Goal: Find specific page/section: Find specific page/section

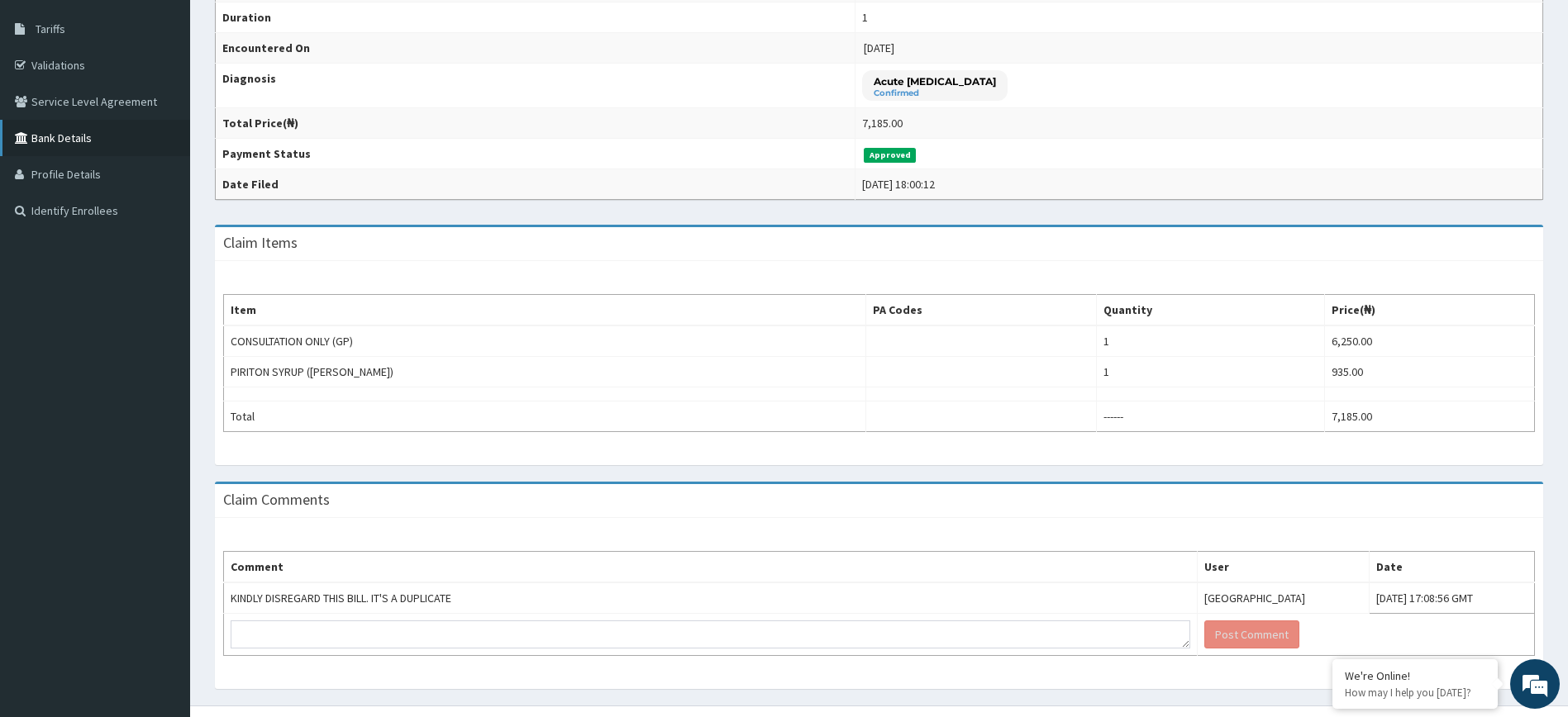
scroll to position [95, 0]
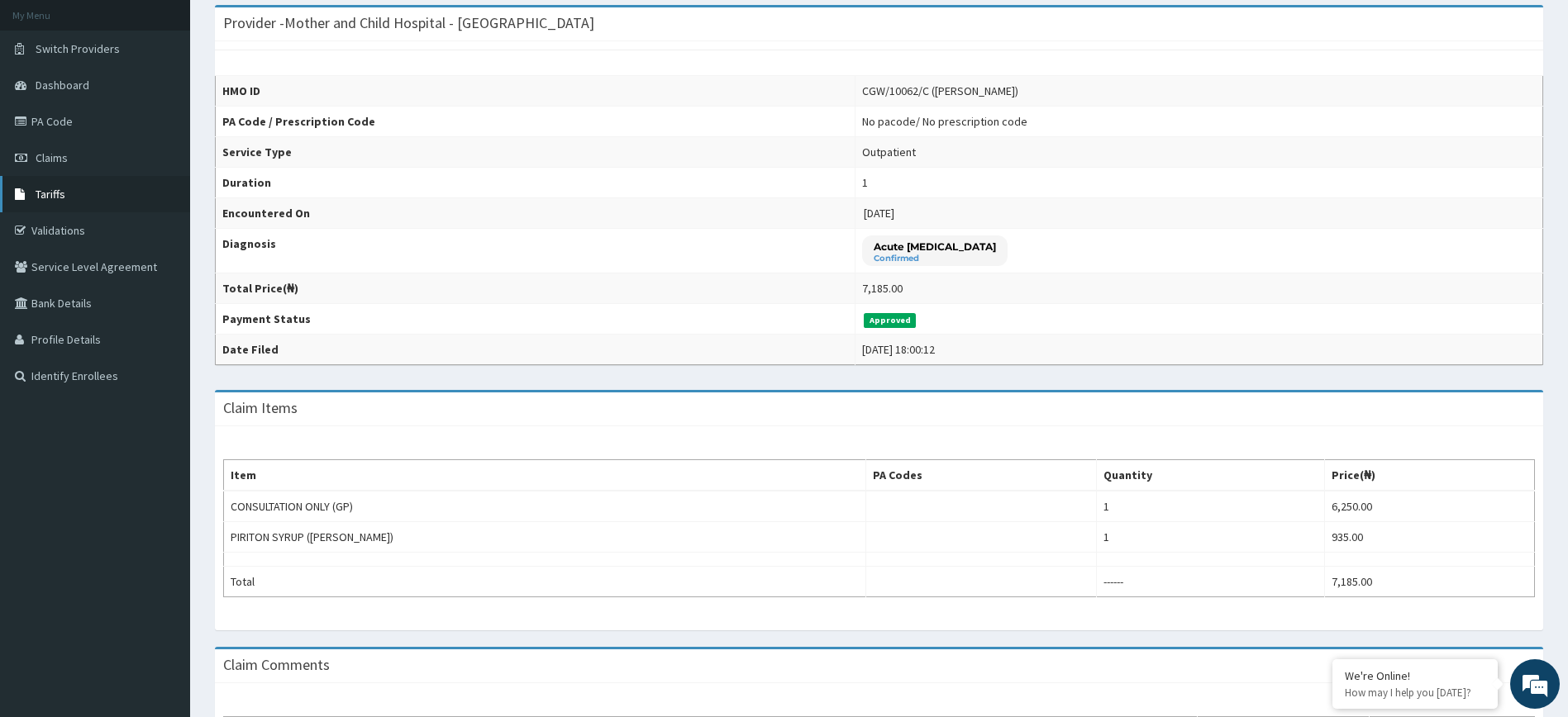
click at [72, 198] on link "Tariffs" at bounding box center [94, 194] width 190 height 36
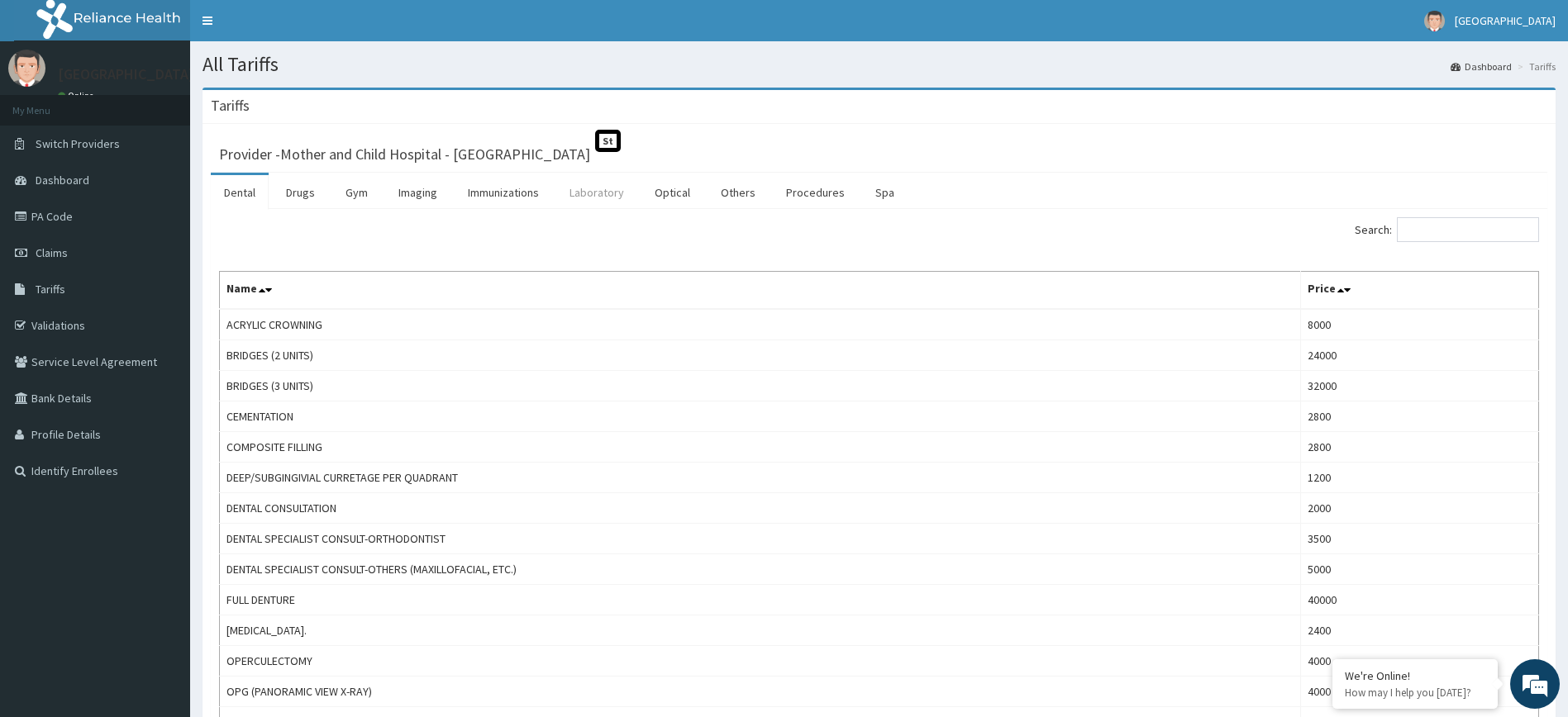
click at [592, 196] on link "Laboratory" at bounding box center [596, 192] width 81 height 34
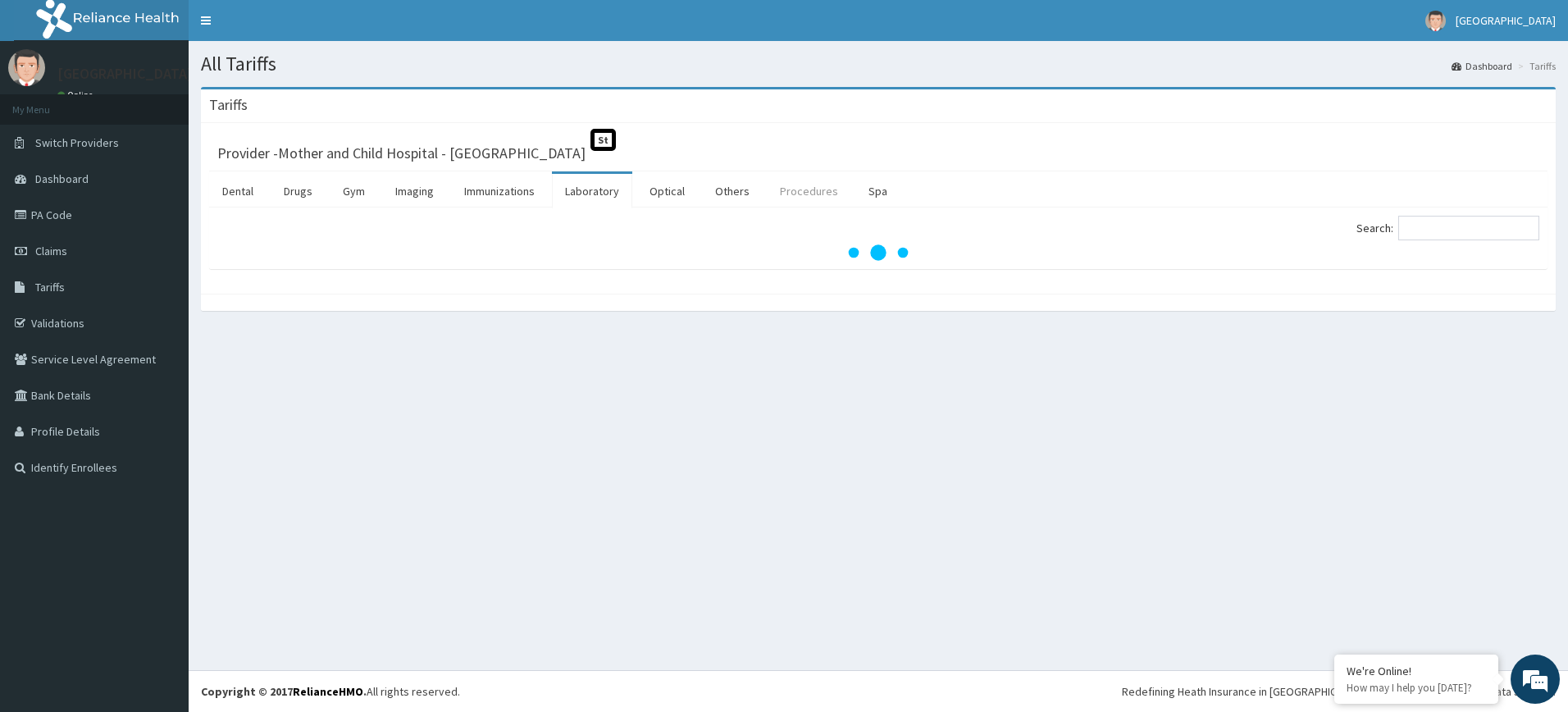
click at [794, 190] on link "Procedures" at bounding box center [808, 191] width 84 height 34
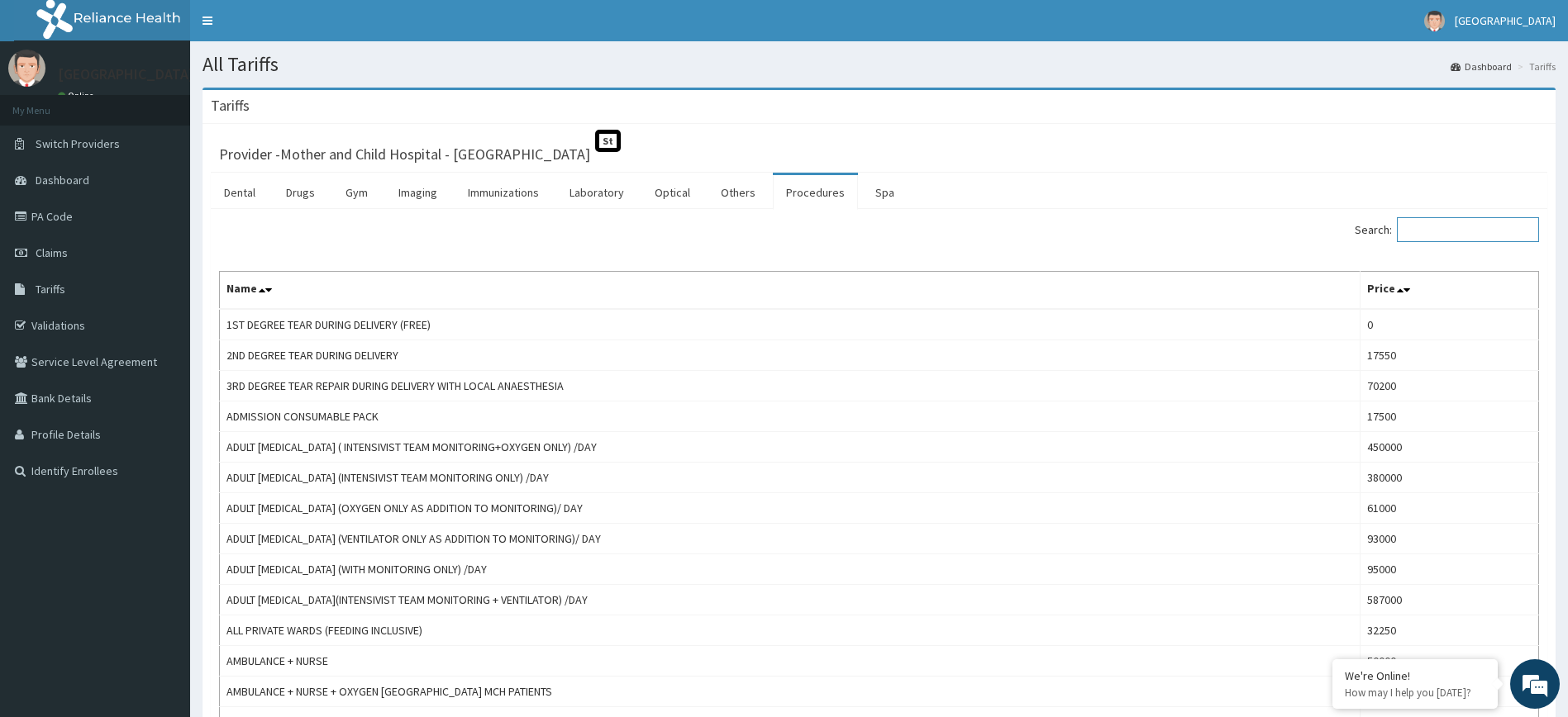
click at [1499, 227] on input "Search:" at bounding box center [1468, 229] width 142 height 25
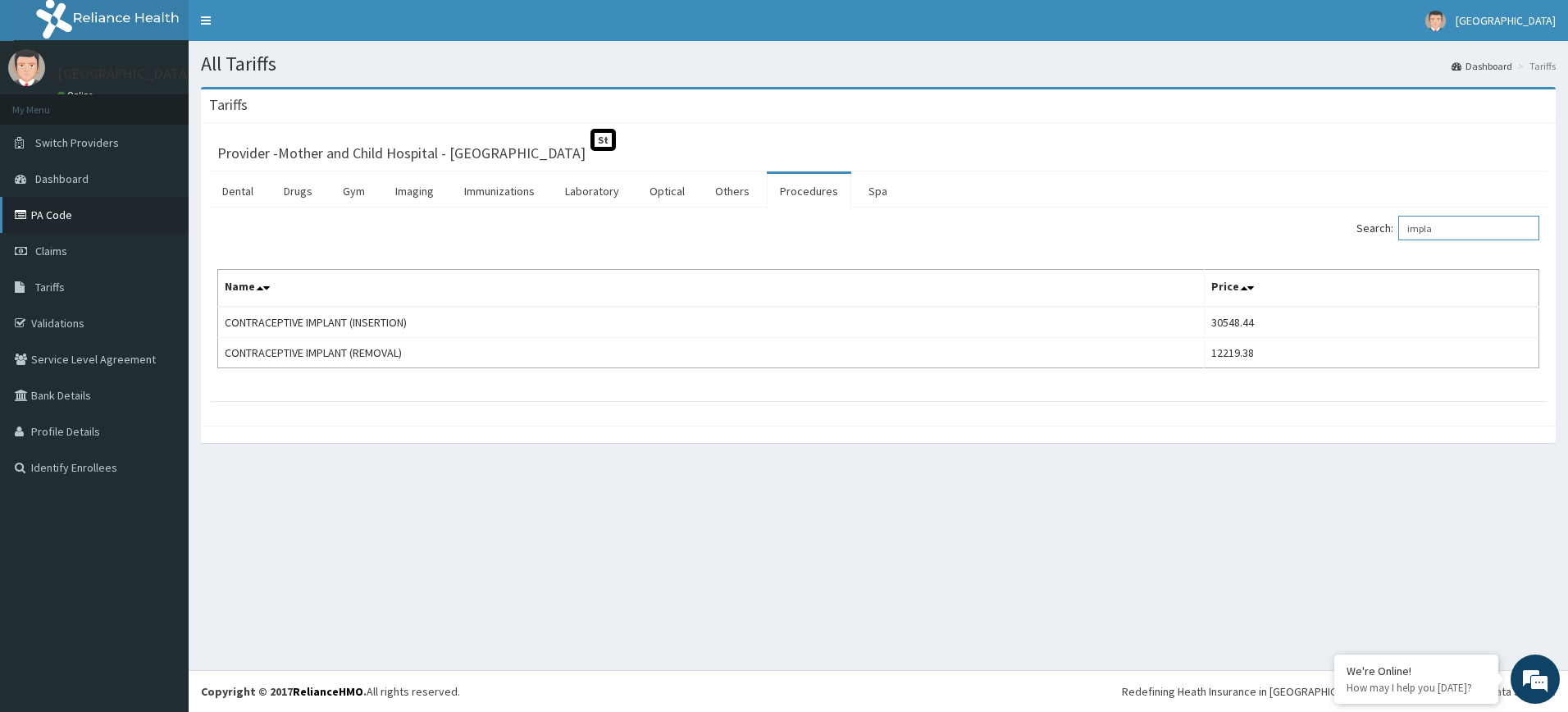
type input "impla"
click at [60, 214] on link "PA Code" at bounding box center [94, 215] width 188 height 36
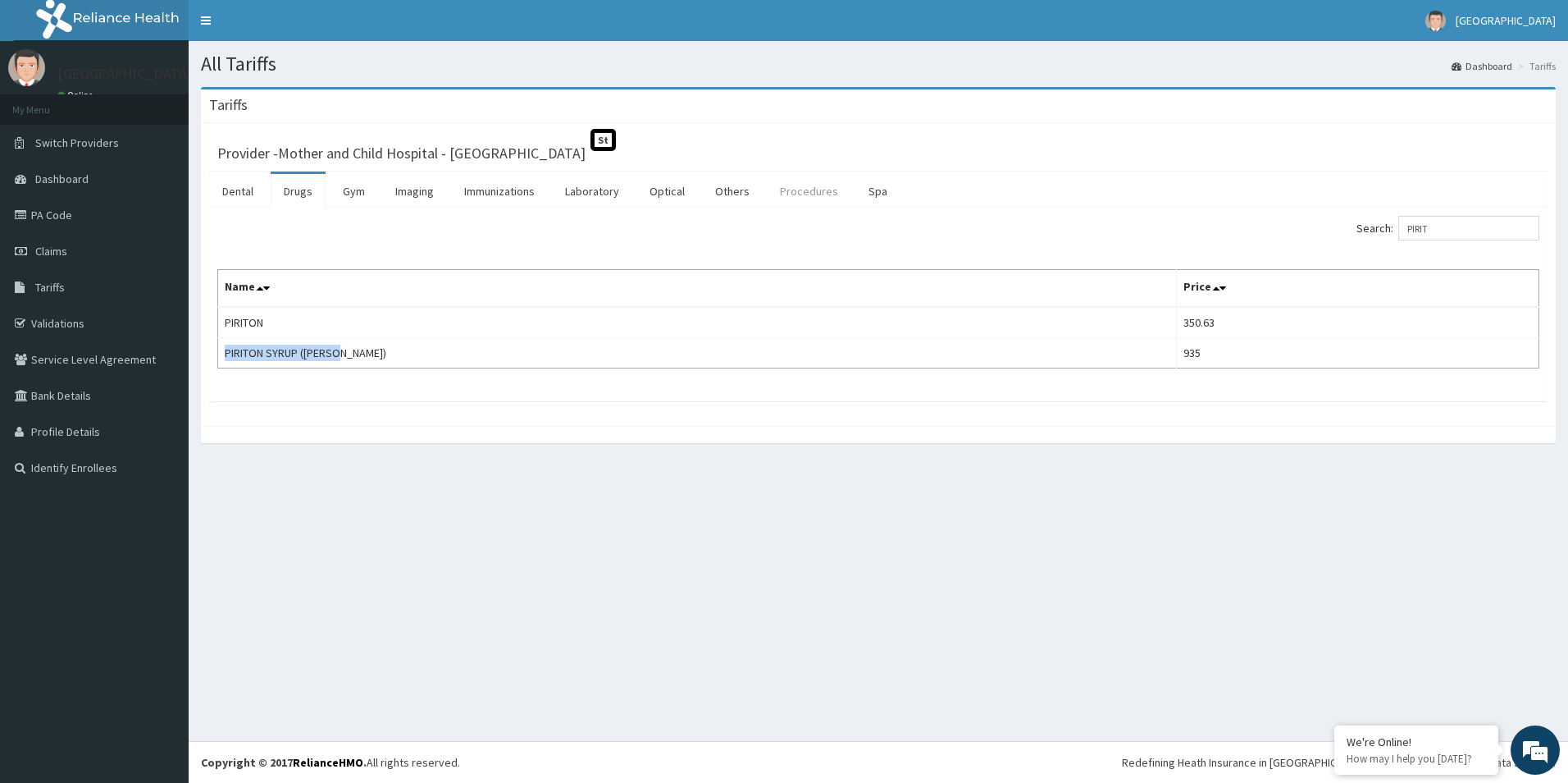
click at [790, 192] on link "Procedures" at bounding box center [808, 191] width 84 height 34
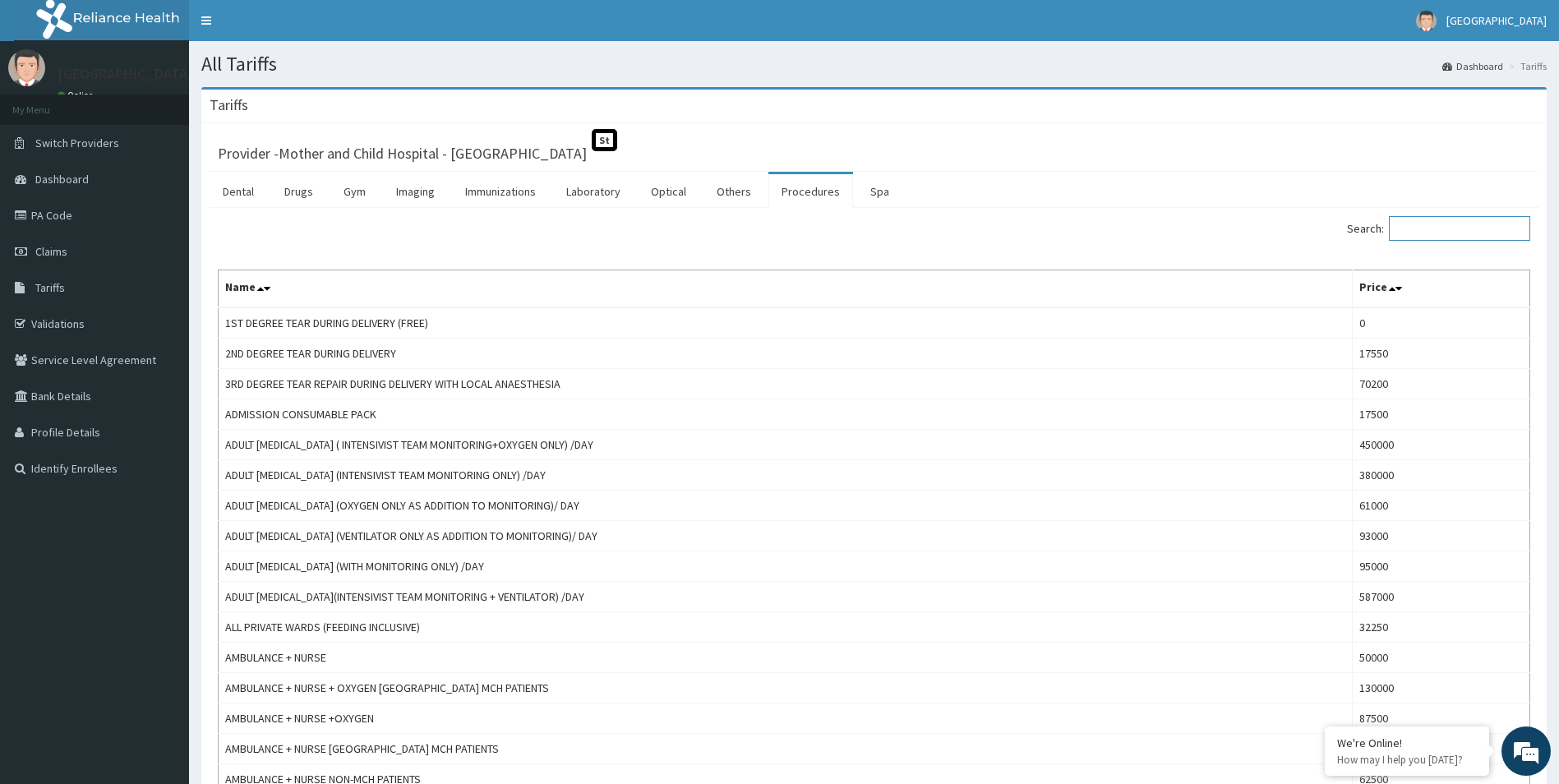
click at [1440, 228] on input "Search:" at bounding box center [1459, 228] width 142 height 25
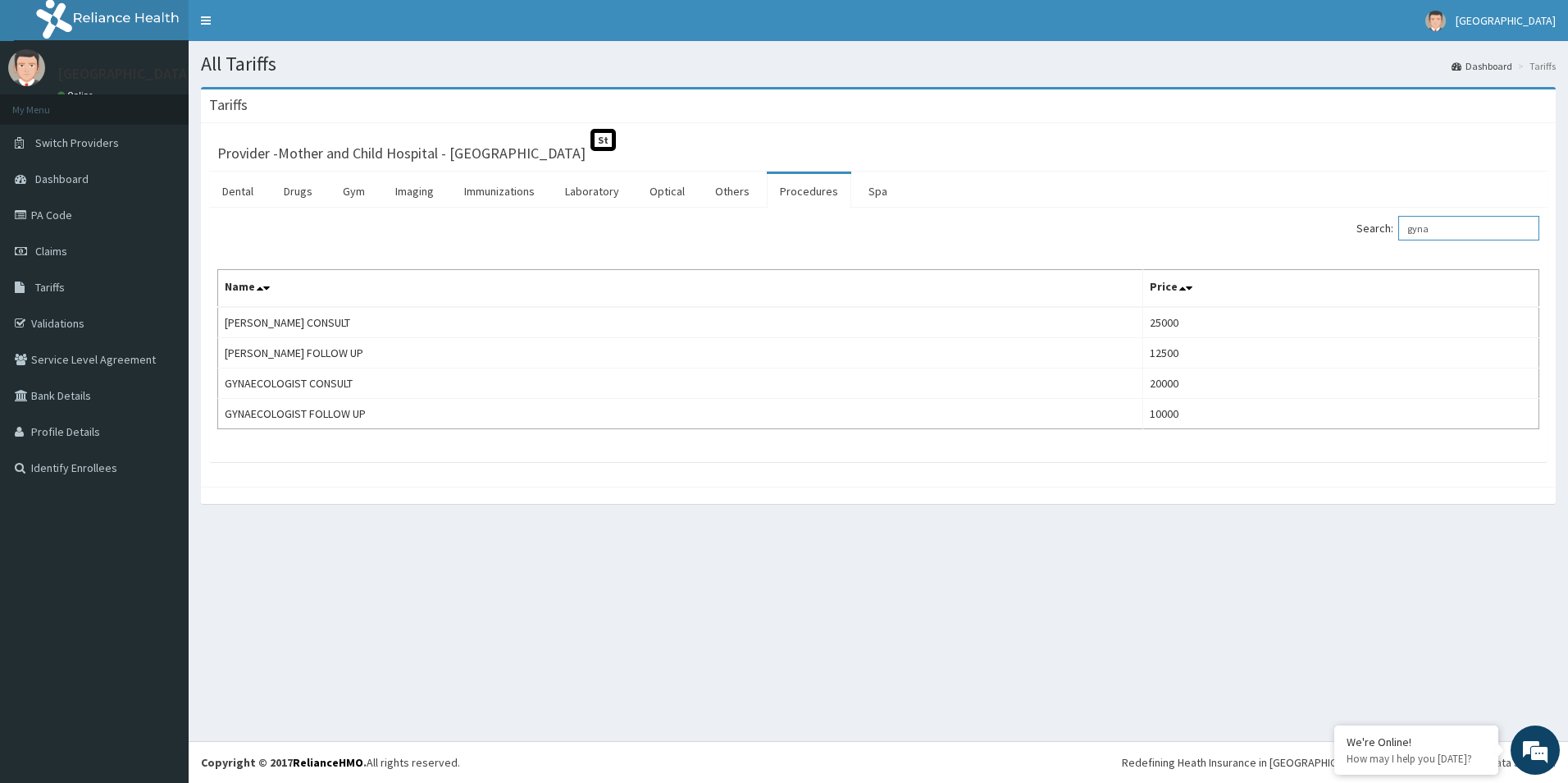
type input "gyna"
